Goal: Browse casually

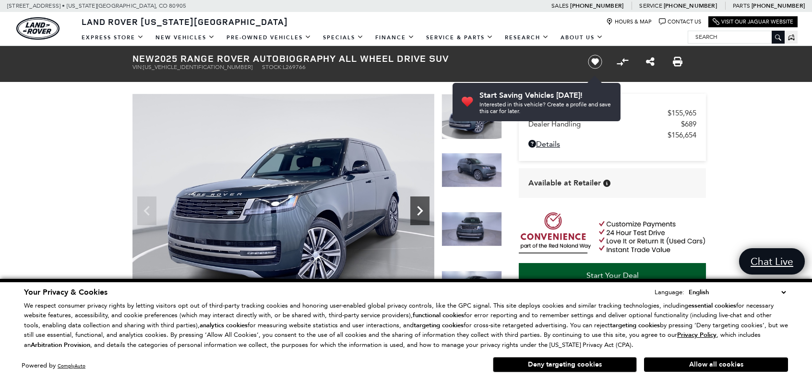
click at [419, 208] on icon "Next" at bounding box center [420, 211] width 6 height 10
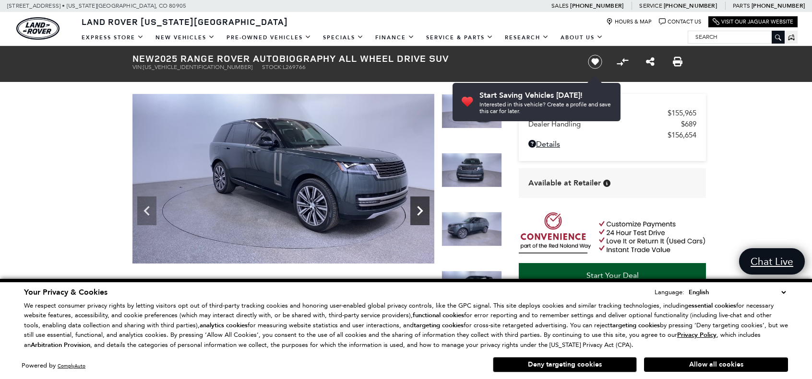
click at [421, 210] on icon "Next" at bounding box center [420, 211] width 6 height 10
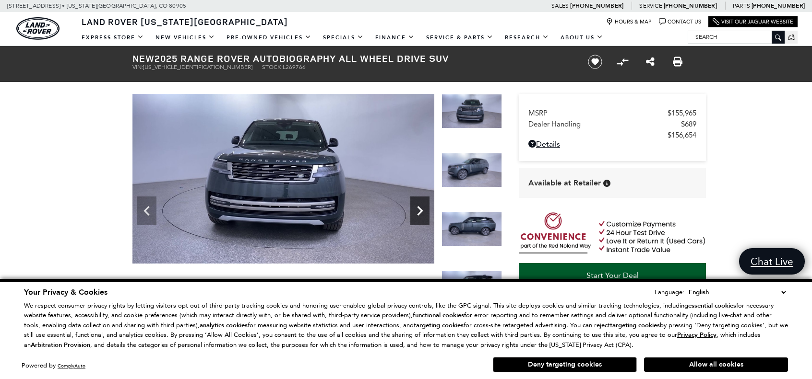
click at [422, 210] on icon "Next" at bounding box center [419, 210] width 19 height 19
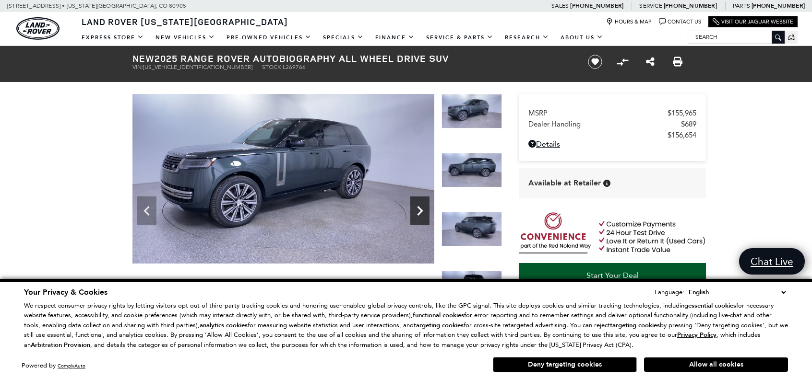
click at [422, 210] on icon "Next" at bounding box center [419, 210] width 19 height 19
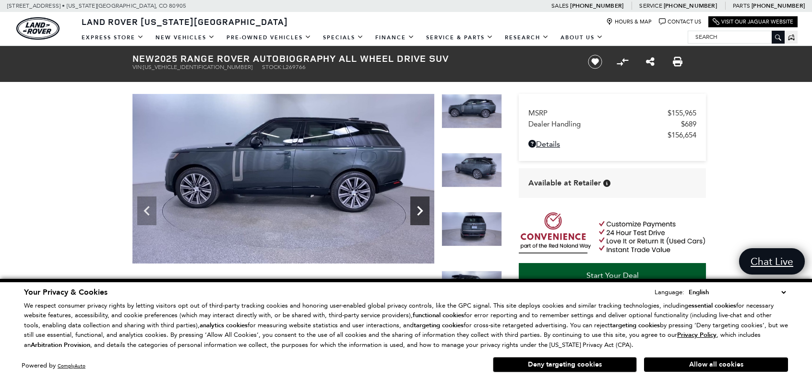
click at [422, 210] on icon "Next" at bounding box center [419, 210] width 19 height 19
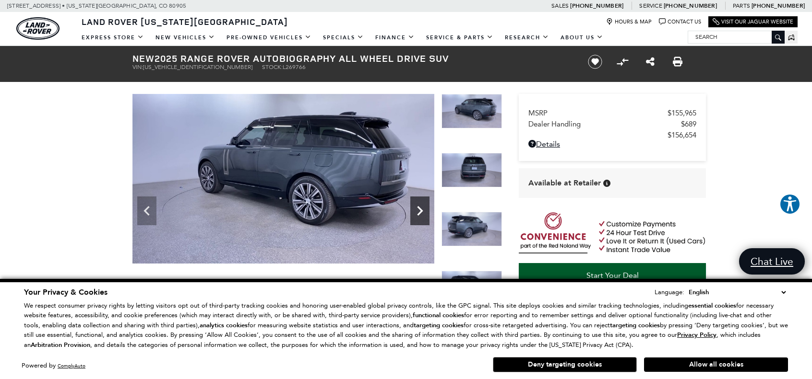
click at [422, 210] on icon "Next" at bounding box center [419, 210] width 19 height 19
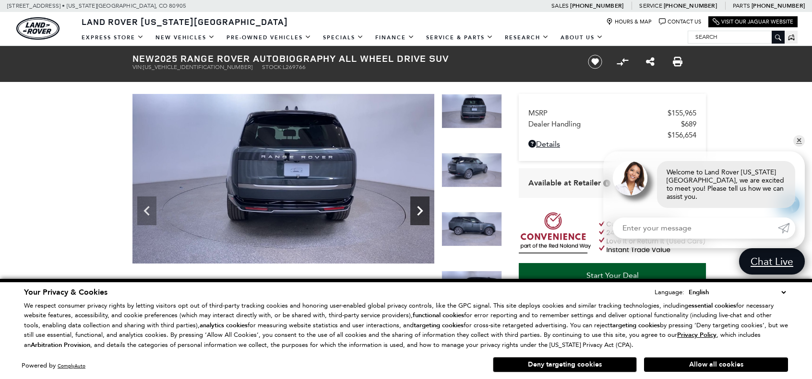
click at [422, 210] on icon "Next" at bounding box center [419, 210] width 19 height 19
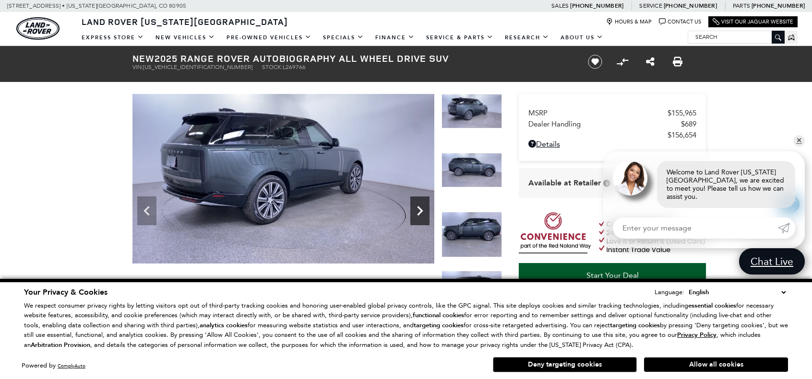
click at [422, 210] on icon "Next" at bounding box center [419, 210] width 19 height 19
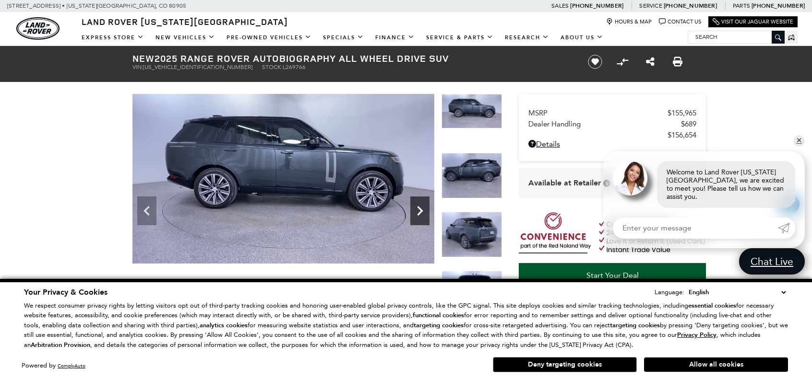
click at [422, 210] on icon "Next" at bounding box center [419, 210] width 19 height 19
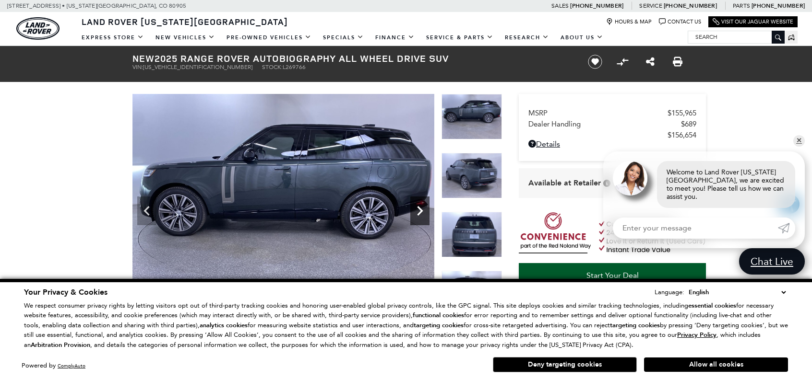
click at [422, 210] on icon "Next" at bounding box center [419, 210] width 19 height 19
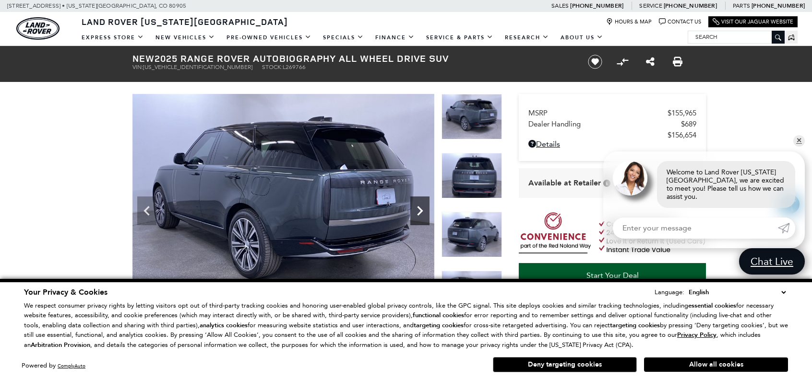
click at [423, 210] on icon "Next" at bounding box center [419, 210] width 19 height 19
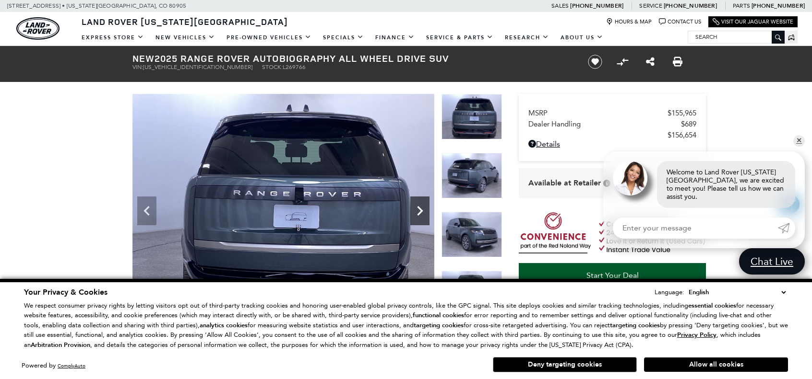
click at [423, 210] on icon "Next" at bounding box center [419, 210] width 19 height 19
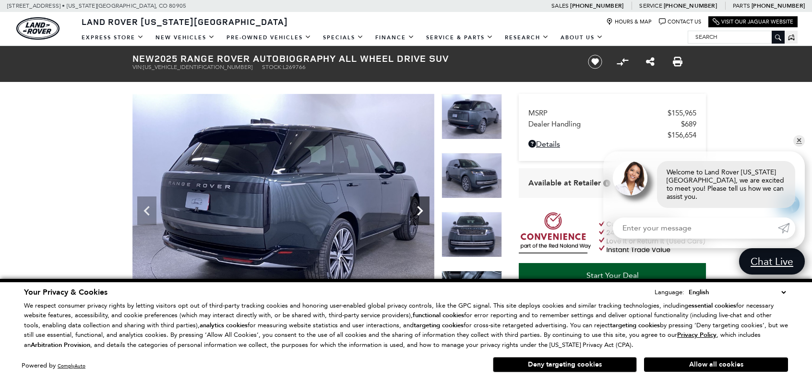
click at [423, 210] on icon "Next" at bounding box center [419, 210] width 19 height 19
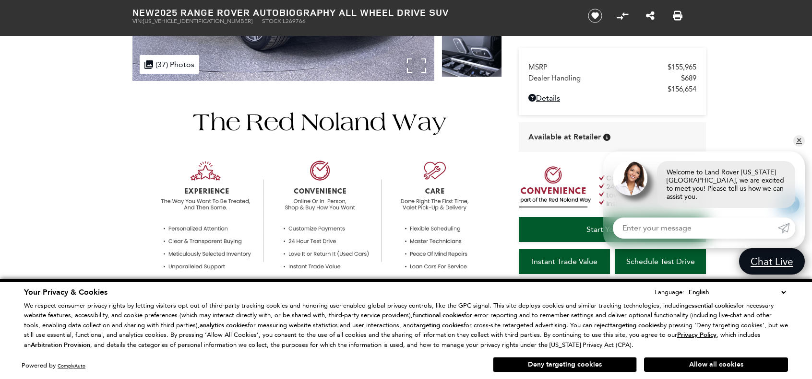
scroll to position [240, 0]
